Goal: Check status: Check status

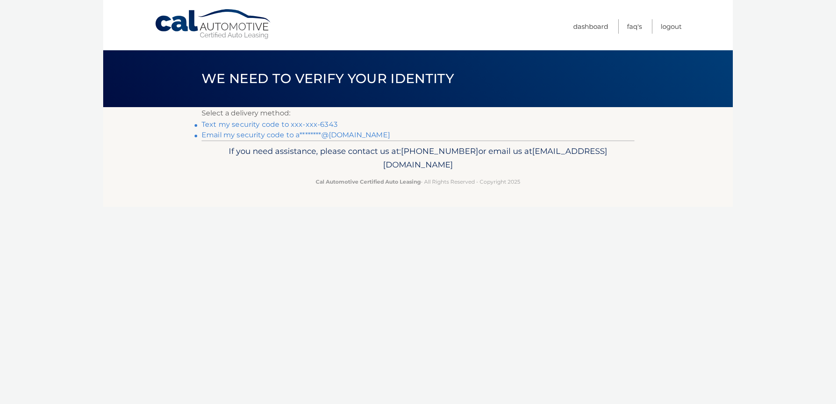
click at [344, 134] on link "Email my security code to a********@[DOMAIN_NAME]" at bounding box center [296, 135] width 188 height 8
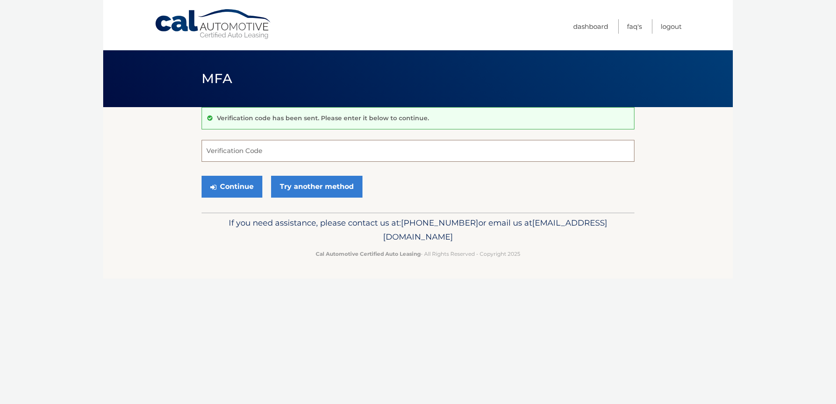
click at [318, 159] on input "Verification Code" at bounding box center [418, 151] width 433 height 22
paste input "221414"
click at [239, 186] on button "Continue" at bounding box center [232, 187] width 61 height 22
click at [210, 153] on input "221414" at bounding box center [418, 151] width 433 height 22
click at [217, 183] on button "Continue" at bounding box center [232, 187] width 61 height 22
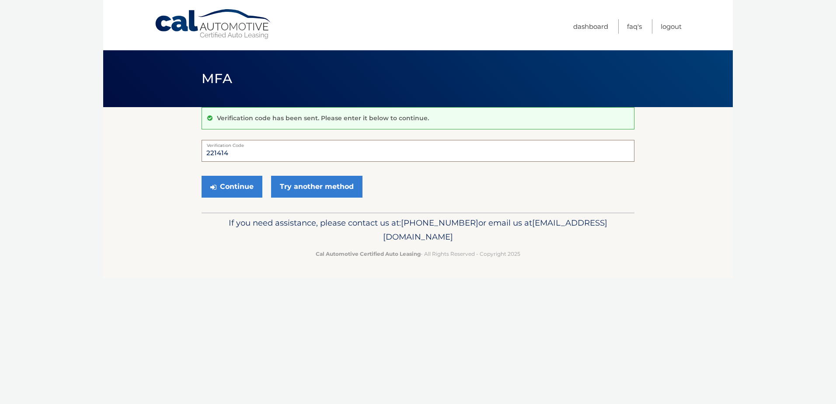
click at [238, 153] on input "221414" at bounding box center [418, 151] width 433 height 22
drag, startPoint x: 268, startPoint y: 159, endPoint x: 34, endPoint y: 160, distance: 234.0
click at [34, 160] on body "Cal Automotive Menu Dashboard FAQ's Logout MFA" at bounding box center [418, 202] width 836 height 404
type input "221414"
click at [202, 176] on button "Continue" at bounding box center [232, 187] width 61 height 22
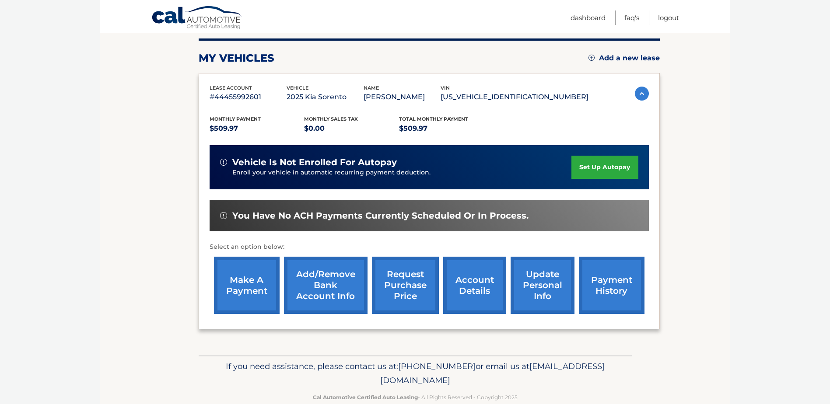
scroll to position [126, 0]
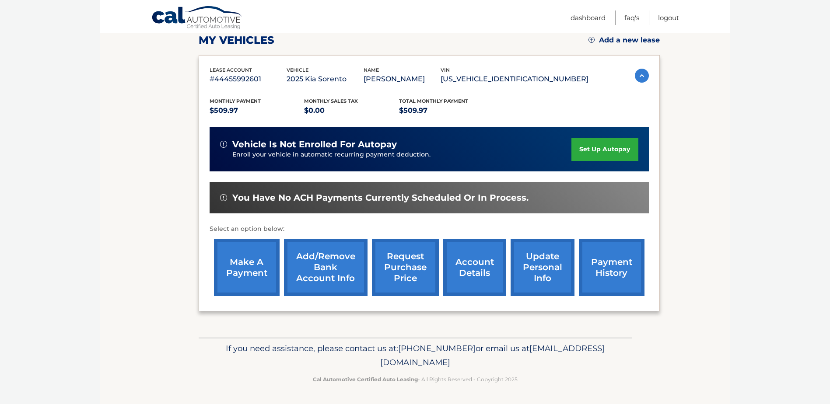
click at [634, 270] on link "payment history" at bounding box center [612, 267] width 66 height 57
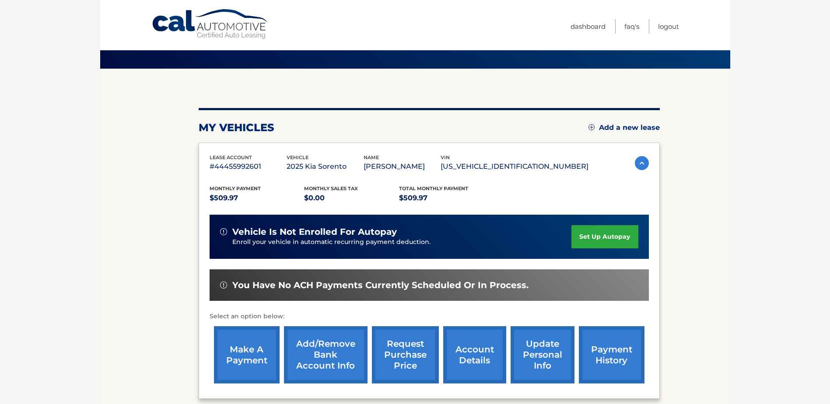
scroll to position [0, 0]
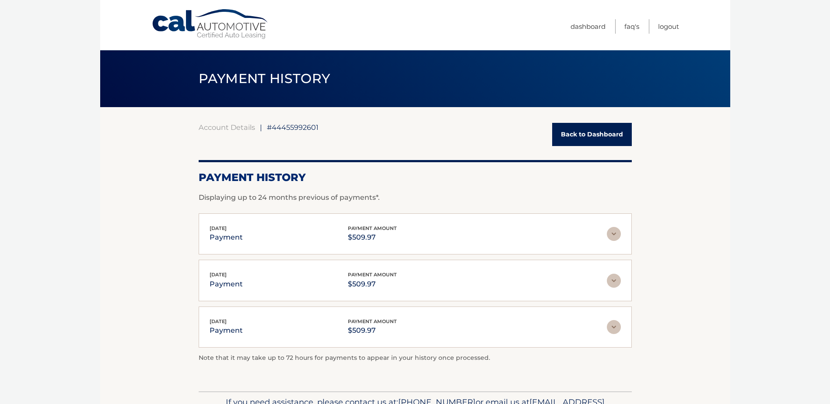
click at [616, 233] on img at bounding box center [614, 234] width 14 height 14
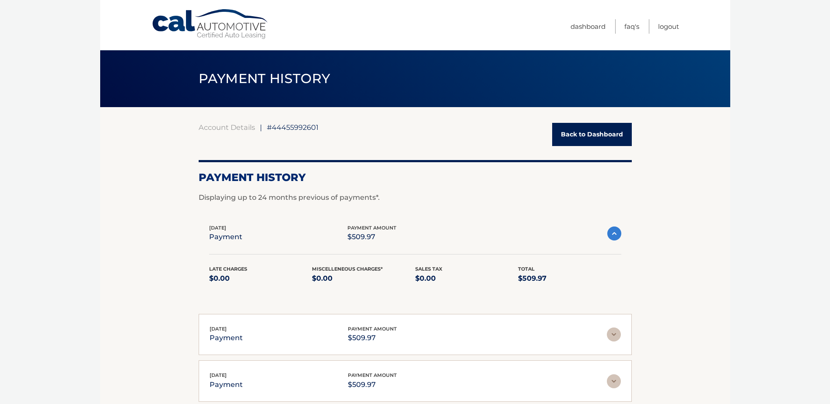
click at [616, 233] on img at bounding box center [614, 234] width 14 height 14
